Goal: Find specific page/section: Find specific page/section

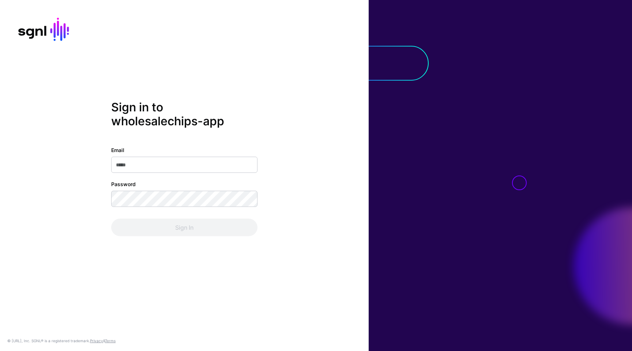
click at [247, 169] on input "Email" at bounding box center [184, 164] width 146 height 16
click at [0, 350] on com-1password-button at bounding box center [0, 351] width 0 height 0
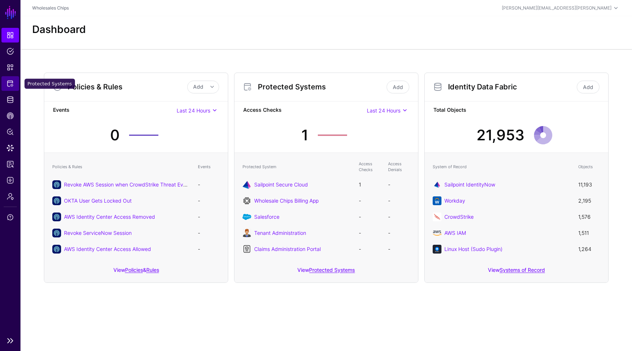
click at [9, 83] on span "Protected Systems" at bounding box center [10, 83] width 7 height 7
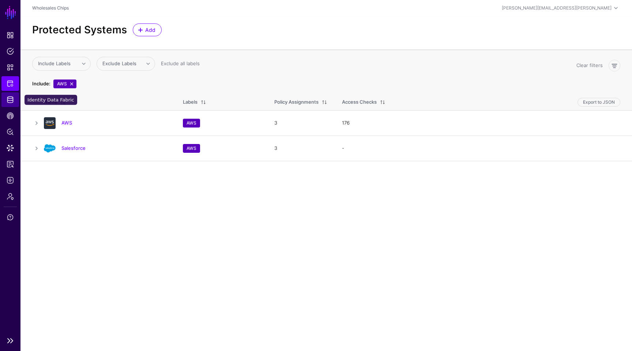
click at [11, 96] on span "Identity Data Fabric" at bounding box center [10, 99] width 7 height 7
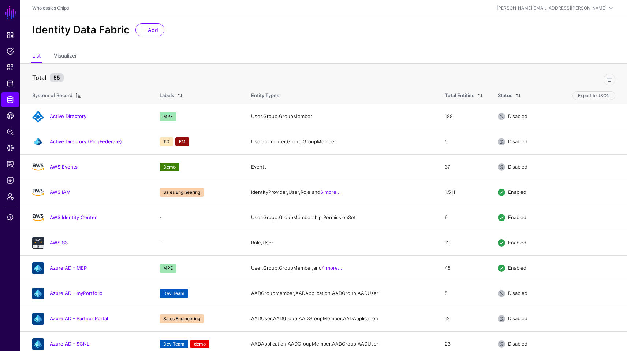
click at [121, 53] on ul "List Visualizer" at bounding box center [323, 56] width 583 height 14
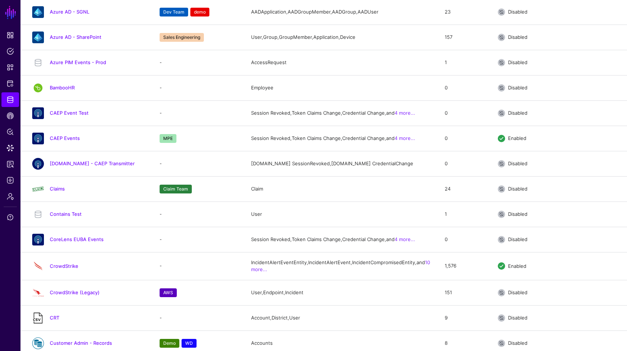
scroll to position [312, 0]
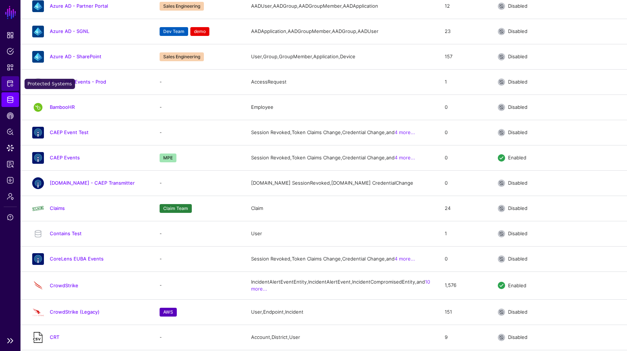
click at [7, 83] on span "Protected Systems" at bounding box center [10, 83] width 7 height 7
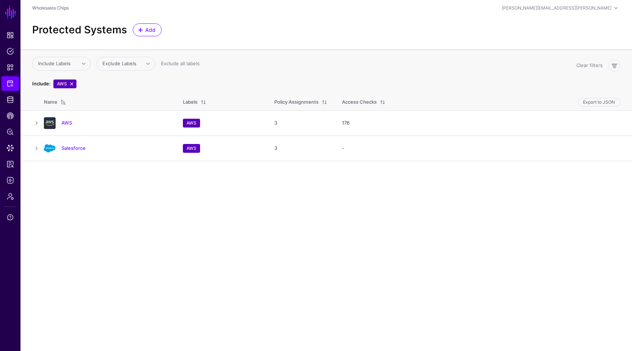
click at [152, 179] on main "SGNL Dashboard Policies Snippets Protected Systems Identity Data Fabric CAEP Hu…" at bounding box center [316, 175] width 632 height 351
click at [71, 83] on link at bounding box center [72, 84] width 6 height 6
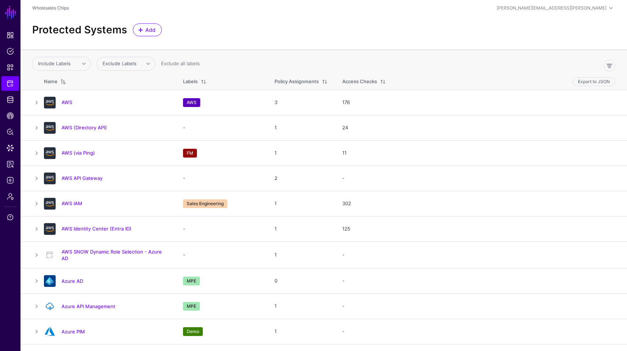
click at [289, 35] on div "Protected Systems Add" at bounding box center [323, 29] width 589 height 13
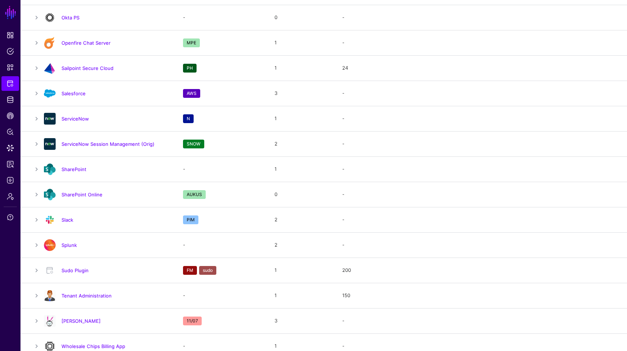
scroll to position [801, 0]
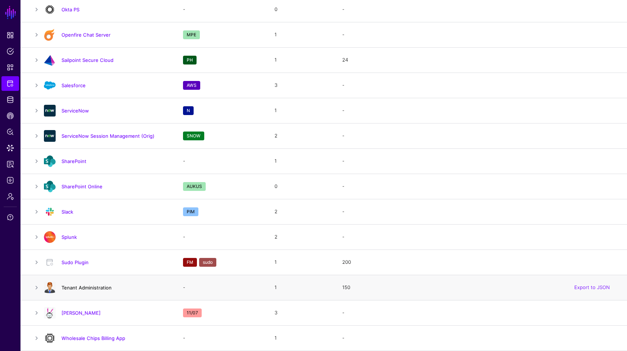
click at [77, 287] on link "Tenant Administration" at bounding box center [86, 287] width 50 height 6
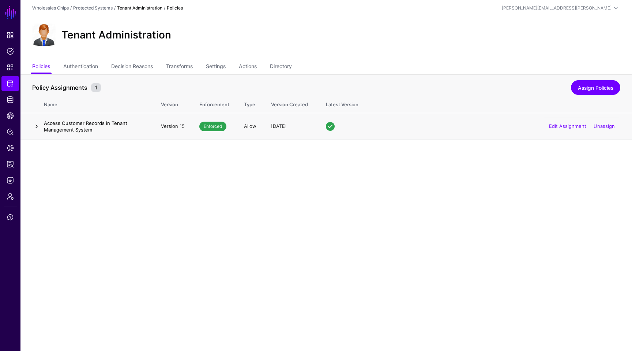
click at [40, 129] on link at bounding box center [36, 126] width 9 height 9
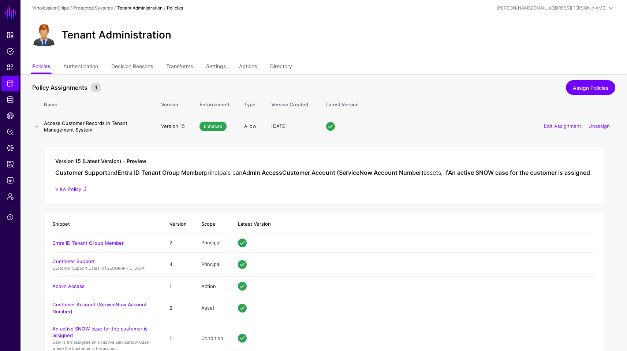
click at [247, 202] on div "Version 15 (Latest Version) - Preview Customer Support and Entra ID Tenant Grou…" at bounding box center [323, 175] width 561 height 59
click at [90, 65] on link "Authentication" at bounding box center [80, 67] width 35 height 14
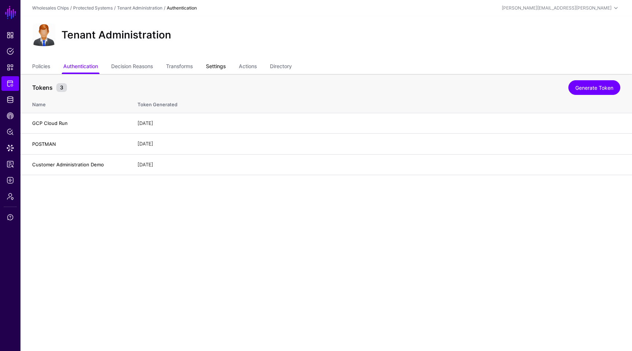
click at [219, 65] on link "Settings" at bounding box center [216, 67] width 20 height 14
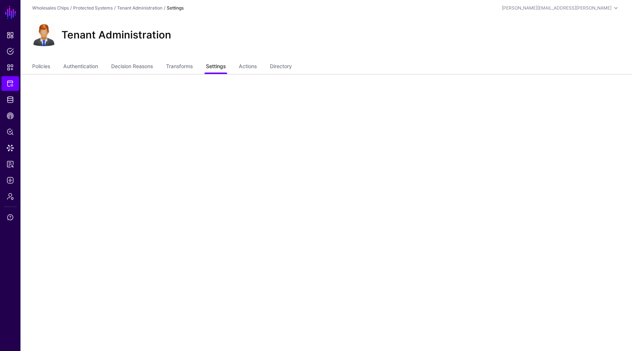
click at [219, 68] on link "Settings" at bounding box center [216, 67] width 20 height 14
click at [188, 69] on link "Transforms" at bounding box center [179, 67] width 27 height 14
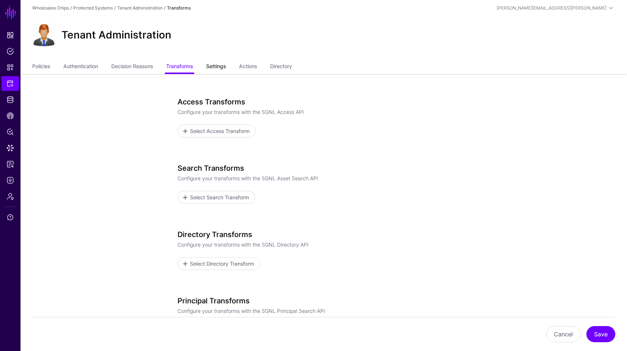
click at [225, 70] on link "Settings" at bounding box center [216, 67] width 20 height 14
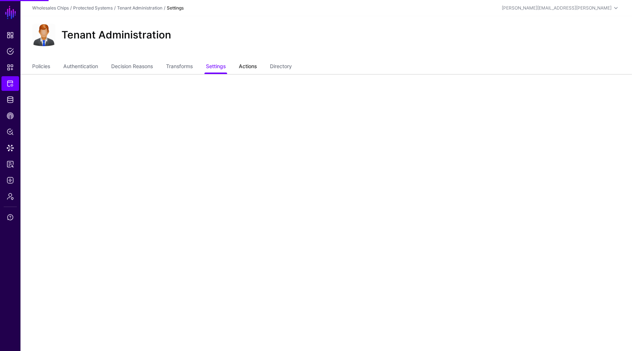
click at [256, 69] on link "Actions" at bounding box center [248, 67] width 18 height 14
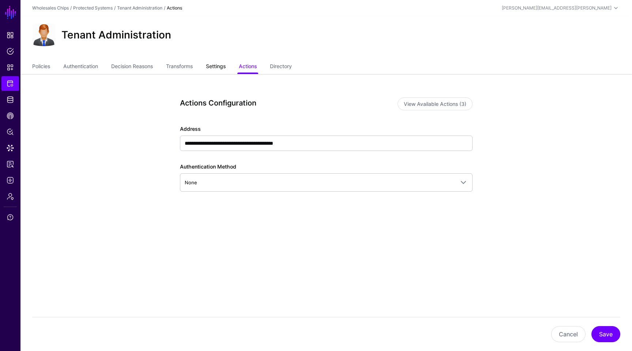
click at [222, 69] on link "Settings" at bounding box center [216, 67] width 20 height 14
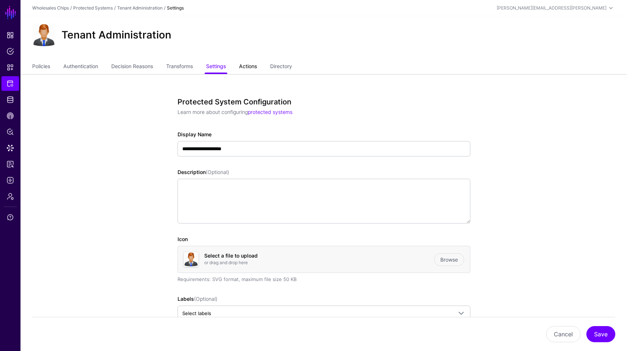
click at [256, 67] on link "Actions" at bounding box center [248, 67] width 18 height 14
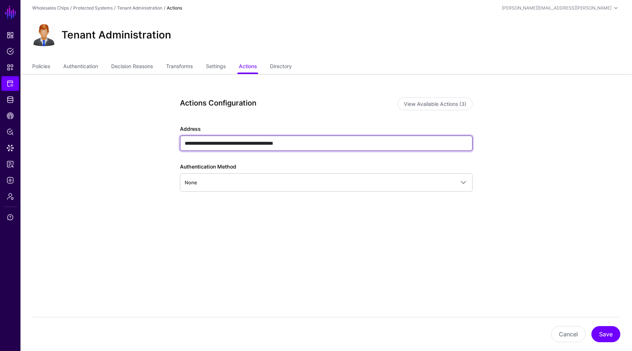
click at [302, 143] on input "**********" at bounding box center [326, 142] width 293 height 15
